Goal: Task Accomplishment & Management: Complete application form

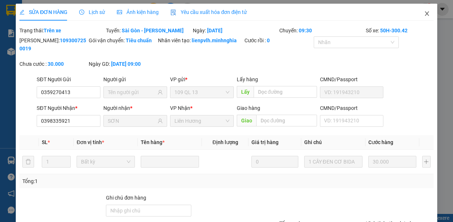
click at [424, 14] on icon "close" at bounding box center [427, 14] width 6 height 6
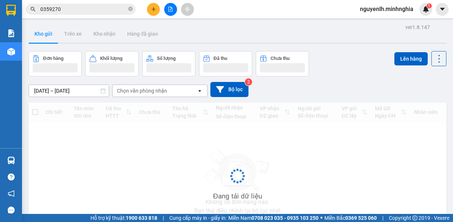
click at [155, 10] on icon "plus" at bounding box center [153, 9] width 5 height 5
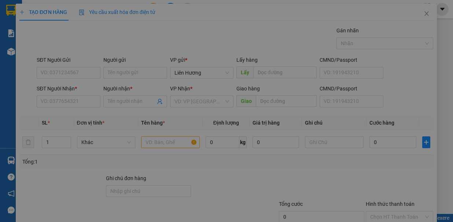
click at [62, 102] on div "Cần tạo đơn hàng để có thể xuất hóa đơn điện tử Xác nhận tạo đơn hàng? Quay lại…" at bounding box center [226, 138] width 421 height 269
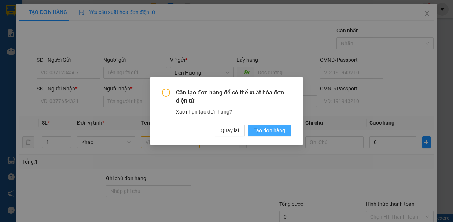
drag, startPoint x: 262, startPoint y: 129, endPoint x: 79, endPoint y: 98, distance: 186.1
click at [261, 129] on span "Tạo đơn hàng" at bounding box center [270, 130] width 32 height 8
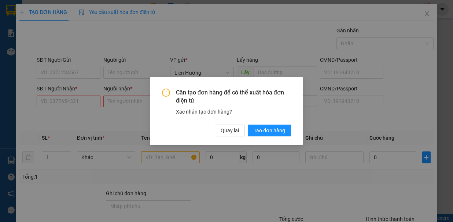
click at [79, 98] on div "Cần tạo đơn hàng để có thể xuất hóa đơn điện tử Xác nhận tạo đơn hàng? Quay lại…" at bounding box center [226, 111] width 453 height 222
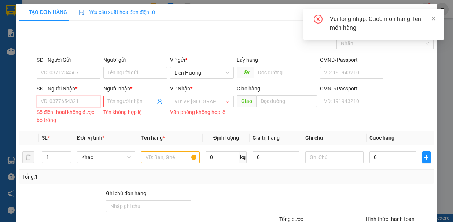
click at [79, 98] on input "SĐT Người Nhận *" at bounding box center [69, 101] width 64 height 12
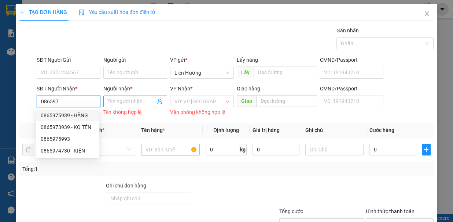
drag, startPoint x: 64, startPoint y: 115, endPoint x: 184, endPoint y: 121, distance: 120.4
click at [64, 115] on div "0865975939 - HẰNG" at bounding box center [68, 115] width 54 height 8
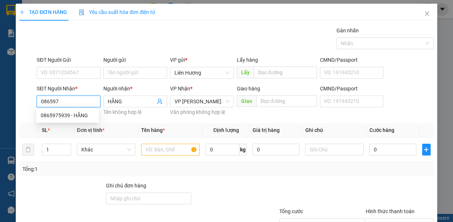
type input "0865975939"
type input "HẰNG"
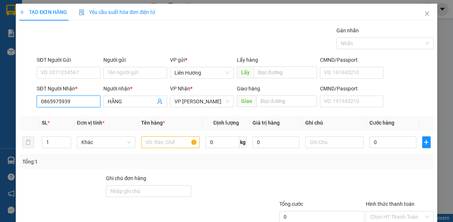
scroll to position [49, 0]
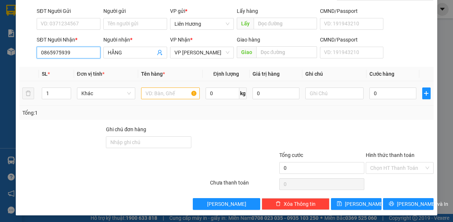
type input "0865975939"
click at [165, 93] on input "text" at bounding box center [170, 93] width 59 height 12
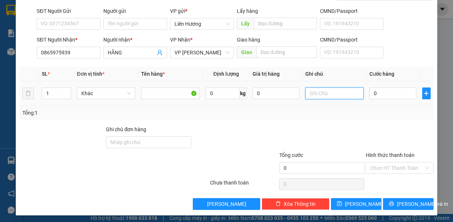
click at [343, 91] on input "text" at bounding box center [334, 93] width 59 height 12
type input "1 TH XỐP - HS"
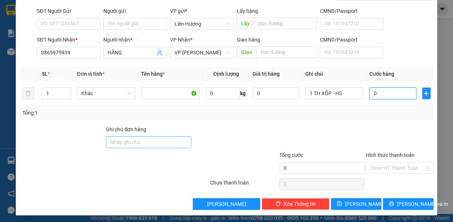
type input "3"
type input "30"
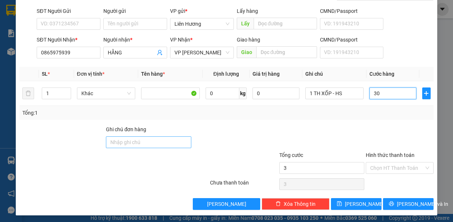
type input "30"
type input "30.000"
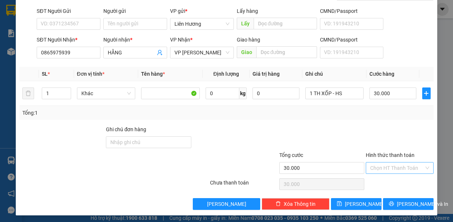
click at [397, 163] on input "Hình thức thanh toán" at bounding box center [397, 167] width 54 height 11
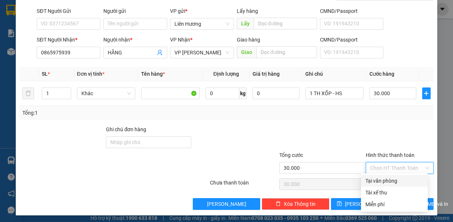
click at [395, 182] on div "Tại văn phòng" at bounding box center [395, 180] width 58 height 8
type input "0"
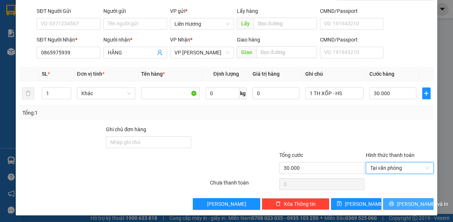
click at [402, 203] on span "[PERSON_NAME] và In" at bounding box center [422, 204] width 51 height 8
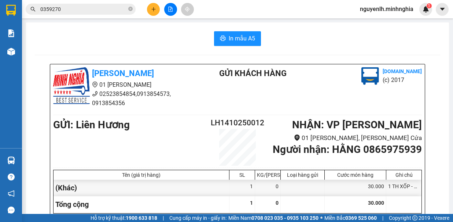
click at [237, 33] on button "In mẫu A5" at bounding box center [237, 38] width 47 height 15
click at [156, 8] on icon "plus" at bounding box center [153, 9] width 5 height 5
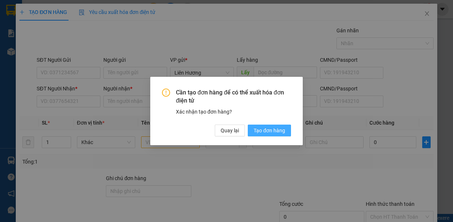
click at [260, 131] on span "Tạo đơn hàng" at bounding box center [270, 130] width 32 height 8
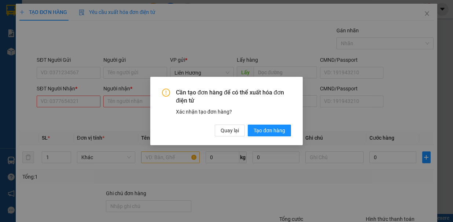
click at [81, 98] on div "Cần tạo đơn hàng để có thể xuất hóa đơn điện tử Xác nhận tạo đơn hàng? Quay lại…" at bounding box center [226, 111] width 453 height 222
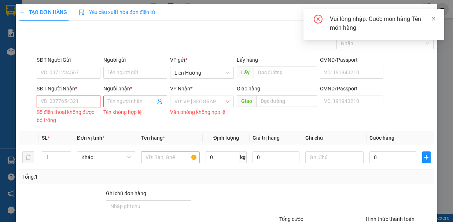
click at [81, 98] on input "SĐT Người Nhận *" at bounding box center [69, 101] width 64 height 12
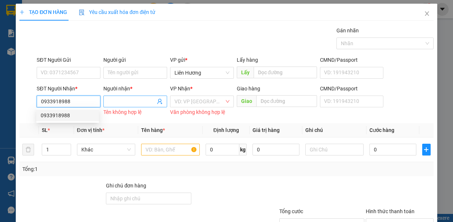
click at [85, 116] on div "0933918988" at bounding box center [68, 115] width 54 height 8
type input "0933918988"
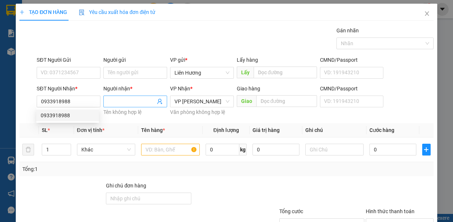
click at [121, 102] on input "Người nhận *" at bounding box center [132, 101] width 48 height 8
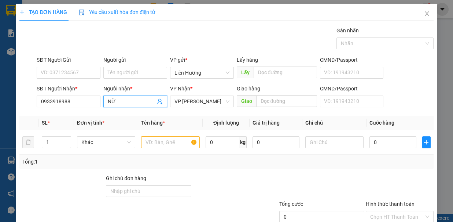
type input "NỮ"
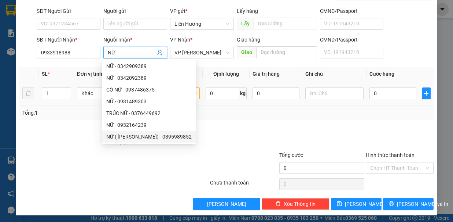
click at [166, 136] on div "NỮ ( [PERSON_NAME]) - 0395989852" at bounding box center [148, 136] width 85 height 8
type input "0395989852"
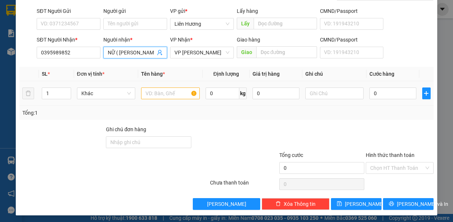
type input "NỮ ( [PERSON_NAME])"
click at [196, 112] on div "Tổng: 1" at bounding box center [226, 113] width 408 height 8
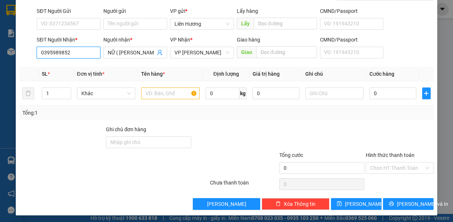
click at [85, 49] on input "0395989852" at bounding box center [69, 53] width 64 height 12
click at [64, 66] on div "0933918988" at bounding box center [68, 66] width 54 height 8
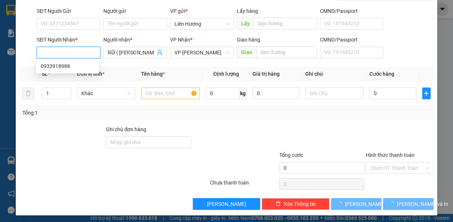
type input "0933918988"
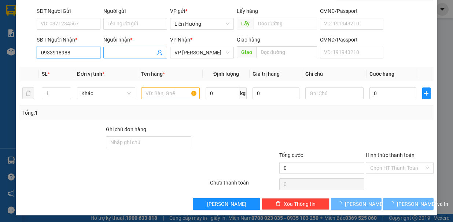
type input "0933918988"
click at [143, 51] on input "Người nhận *" at bounding box center [132, 52] width 48 height 8
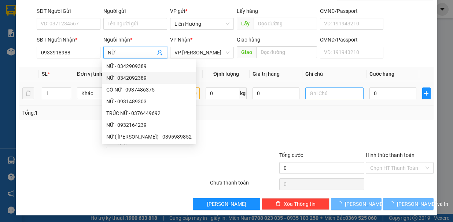
type input "NỮ"
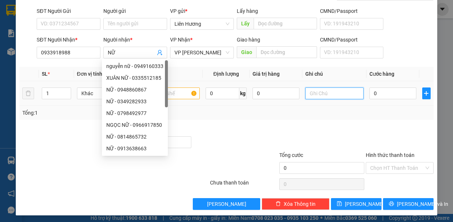
click at [315, 92] on input "text" at bounding box center [334, 93] width 59 height 12
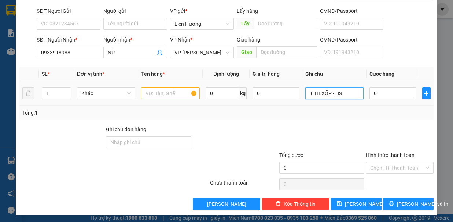
type input "1 TH XỐP - HS"
click at [164, 94] on input "text" at bounding box center [170, 93] width 59 height 12
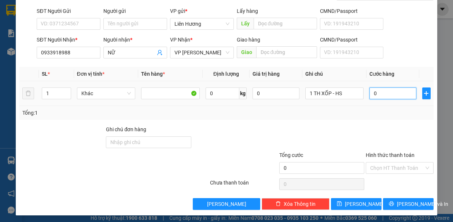
click at [374, 91] on input "0" at bounding box center [393, 93] width 47 height 12
type input "4"
type input "40"
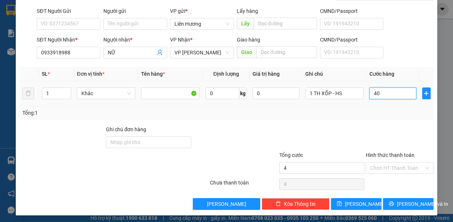
type input "40"
type input "40.000"
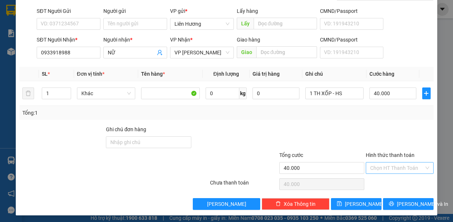
click at [379, 169] on input "Hình thức thanh toán" at bounding box center [397, 167] width 54 height 11
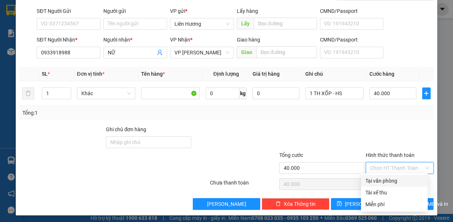
click at [379, 178] on div "Tại văn phòng" at bounding box center [395, 180] width 58 height 8
type input "0"
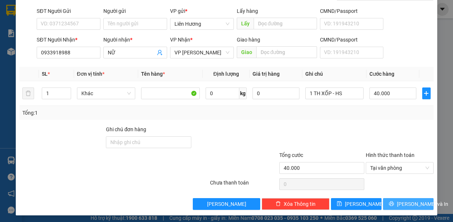
click at [394, 201] on button "[PERSON_NAME] và In" at bounding box center [408, 204] width 51 height 12
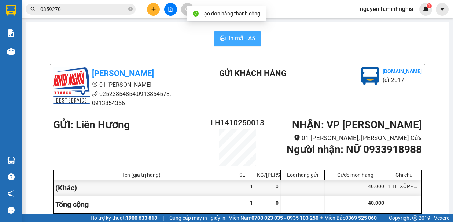
click at [238, 40] on span "In mẫu A5" at bounding box center [242, 38] width 26 height 9
click at [238, 35] on span "In mẫu A5" at bounding box center [242, 38] width 26 height 9
click at [247, 40] on span "In mẫu A5" at bounding box center [242, 38] width 26 height 9
click at [247, 41] on span "In mẫu A5" at bounding box center [242, 38] width 26 height 9
